Goal: Find specific page/section: Find specific page/section

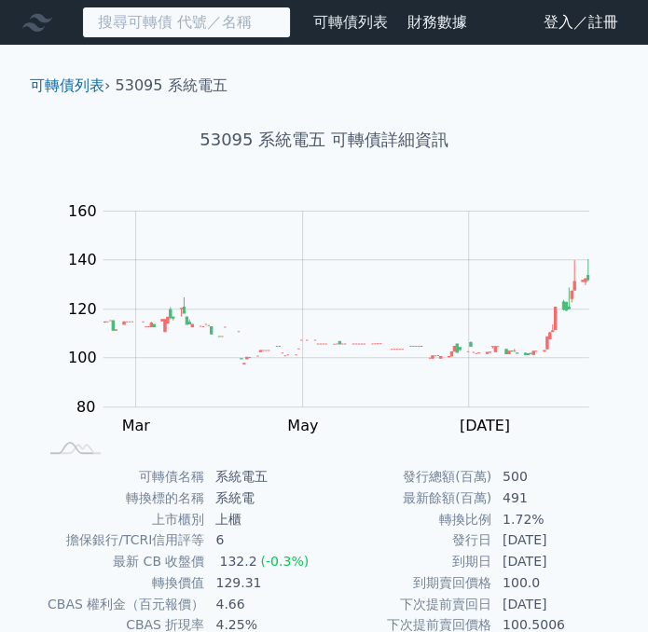
click at [185, 21] on input at bounding box center [186, 23] width 209 height 32
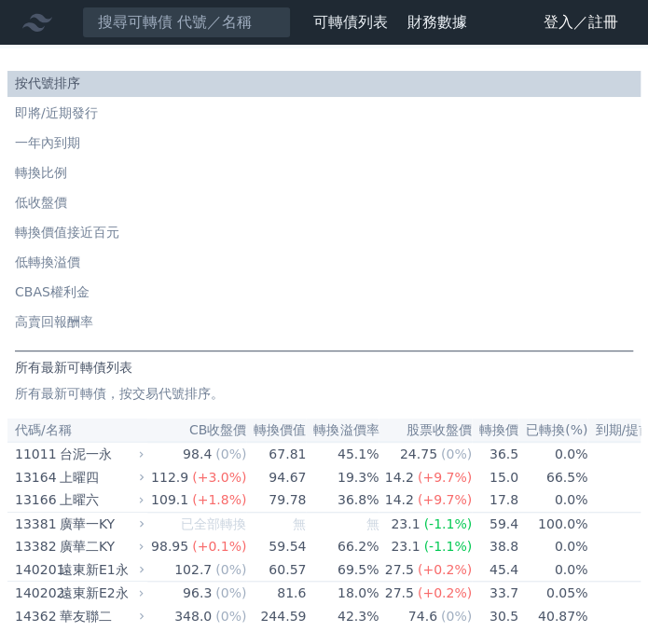
click at [137, 40] on nav "可轉債列表 財務數據 可轉債列表 財務數據 登入／註冊 登入／註冊" at bounding box center [324, 22] width 648 height 45
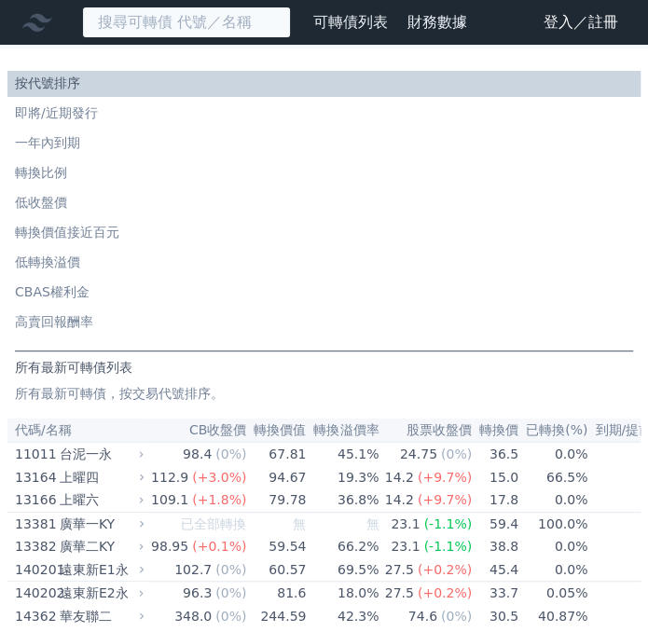
click at [146, 16] on input at bounding box center [186, 23] width 209 height 32
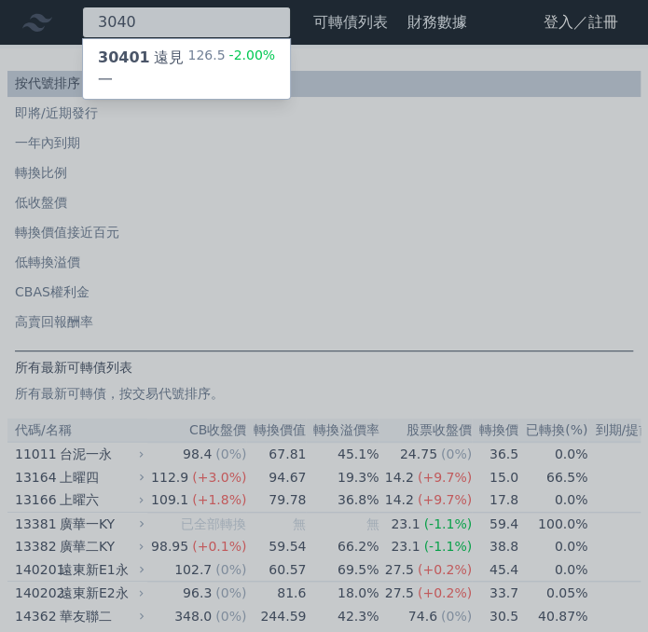
type input "3040"
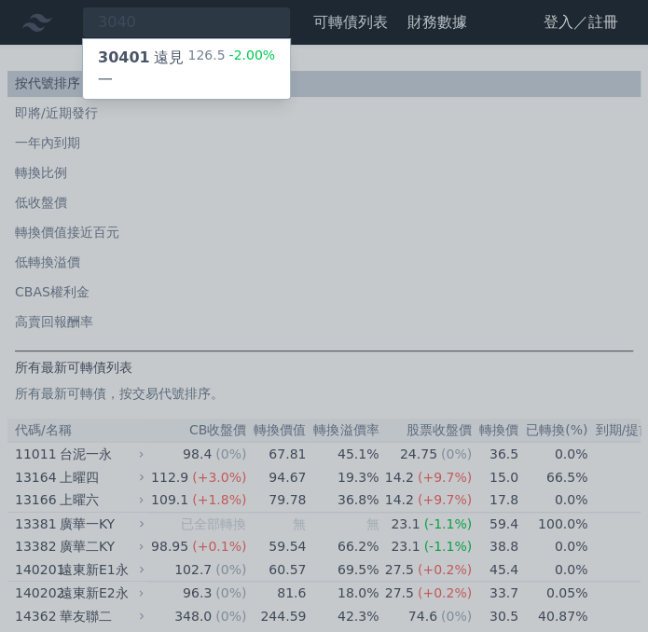
click at [157, 49] on div "30401 遠見一" at bounding box center [143, 69] width 90 height 45
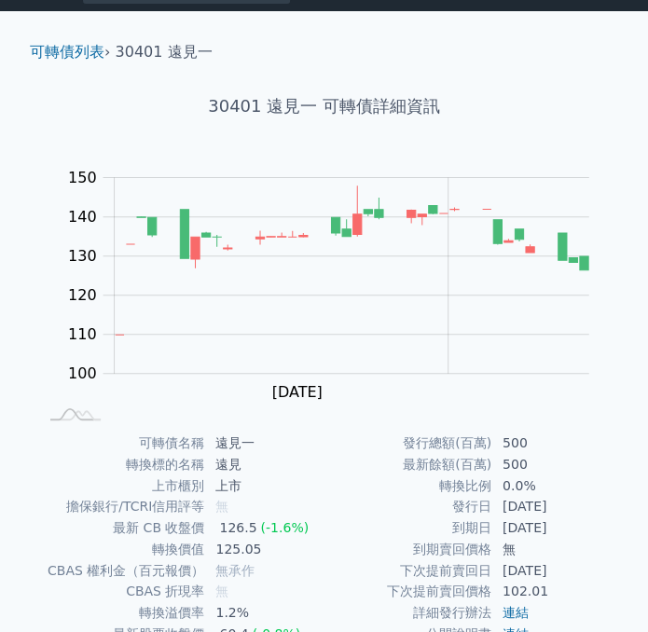
scroll to position [6, 0]
